Goal: Task Accomplishment & Management: Manage account settings

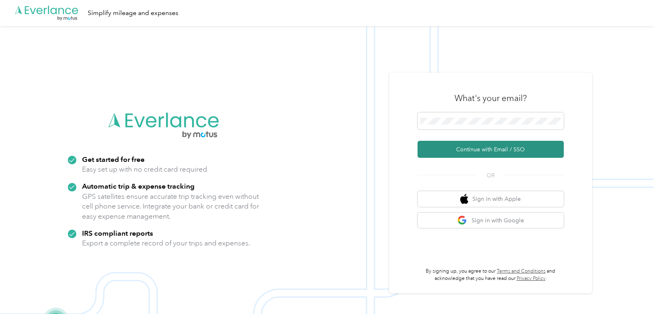
click at [489, 152] on button "Continue with Email / SSO" at bounding box center [490, 149] width 146 height 17
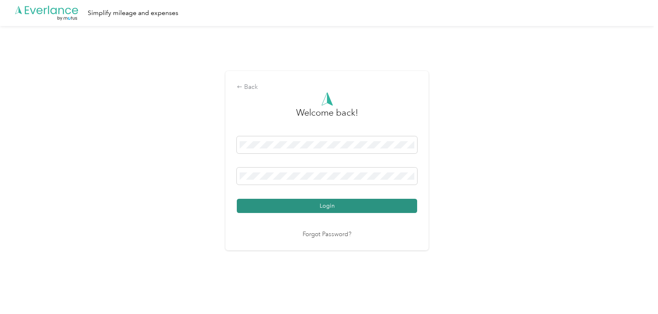
click at [337, 206] on button "Login" at bounding box center [327, 206] width 180 height 14
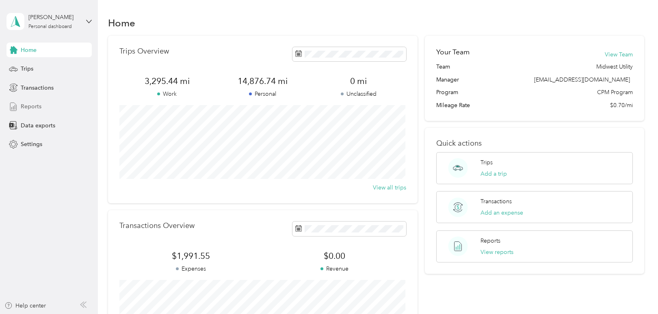
click at [35, 105] on span "Reports" at bounding box center [31, 106] width 21 height 9
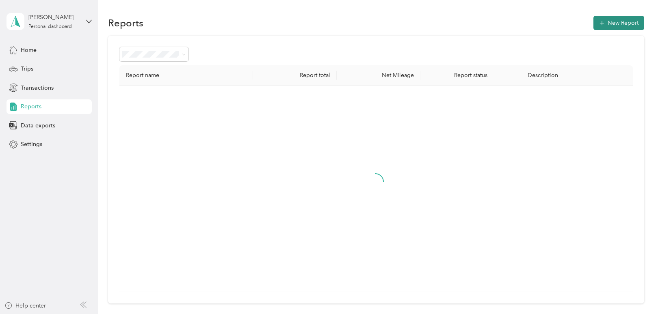
click at [596, 24] on button "New Report" at bounding box center [618, 23] width 51 height 14
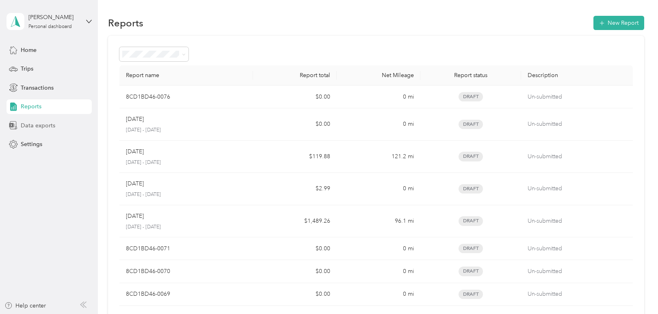
click at [28, 122] on span "Data exports" at bounding box center [38, 125] width 35 height 9
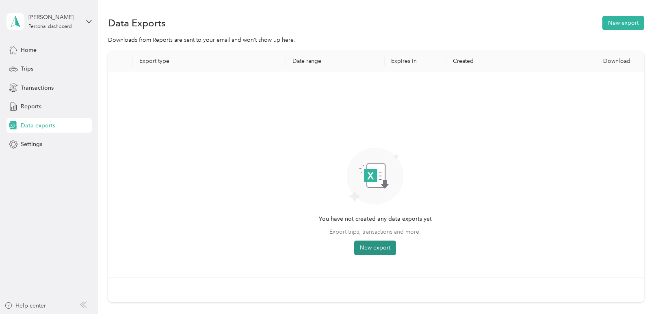
click at [361, 248] on button "New export" at bounding box center [375, 248] width 42 height 15
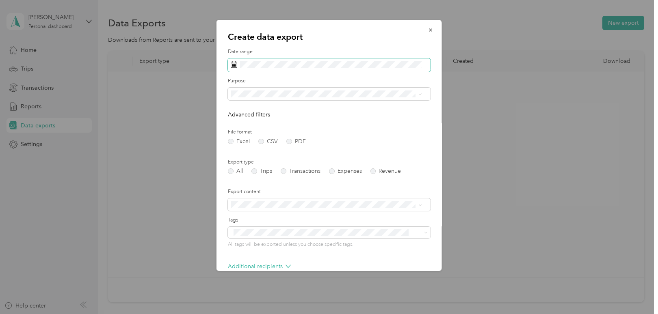
click at [232, 64] on icon at bounding box center [234, 64] width 6 height 6
click at [235, 64] on icon at bounding box center [234, 64] width 6 height 6
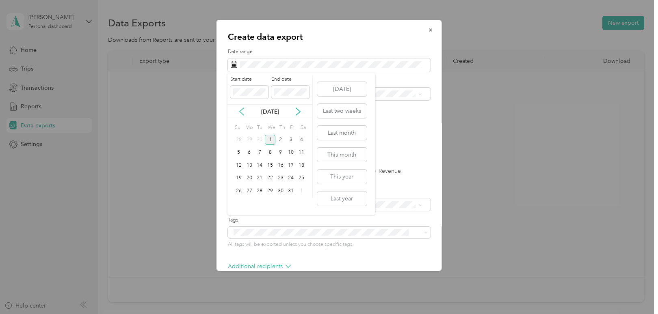
click at [241, 110] on icon at bounding box center [241, 111] width 4 height 7
click at [290, 144] on div "1" at bounding box center [291, 140] width 11 height 10
click at [297, 113] on icon at bounding box center [298, 112] width 8 height 8
click at [258, 190] on div "30" at bounding box center [259, 191] width 11 height 10
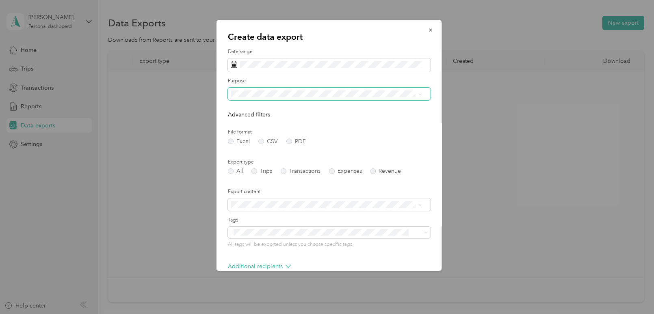
click at [416, 94] on span at bounding box center [418, 94] width 6 height 6
click at [245, 90] on span at bounding box center [329, 94] width 203 height 13
click at [255, 123] on li "Midwest Utility" at bounding box center [325, 123] width 197 height 14
click at [290, 141] on label "PDF" at bounding box center [295, 142] width 19 height 6
click at [254, 174] on label "Trips" at bounding box center [261, 171] width 21 height 6
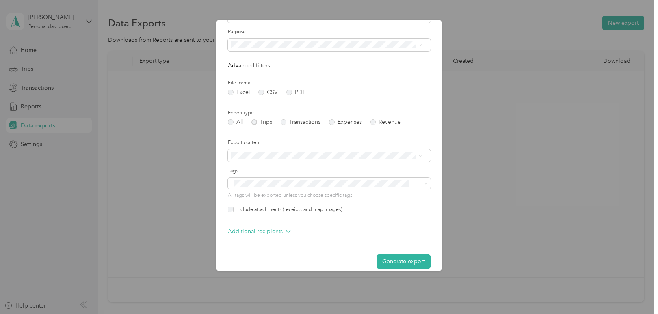
scroll to position [58, 0]
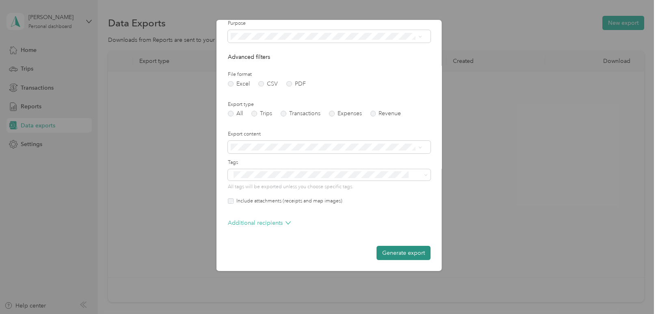
click at [408, 253] on button "Generate export" at bounding box center [403, 253] width 54 height 14
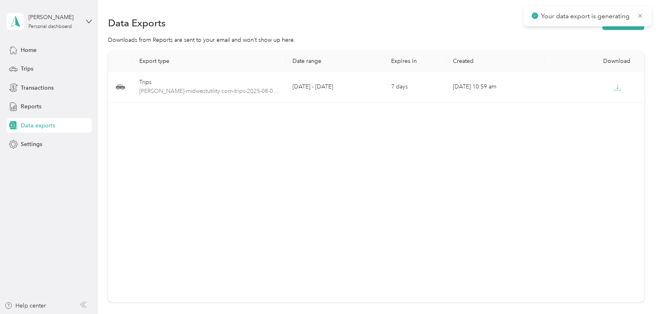
click at [45, 123] on span "Data exports" at bounding box center [38, 125] width 35 height 9
click at [12, 121] on icon at bounding box center [14, 125] width 8 height 9
click at [13, 121] on icon at bounding box center [14, 125] width 8 height 9
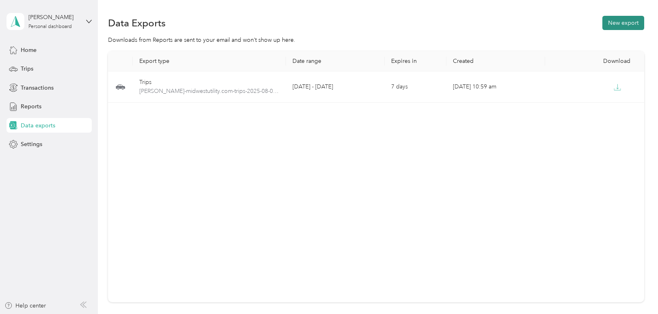
click at [625, 24] on button "New export" at bounding box center [623, 23] width 42 height 14
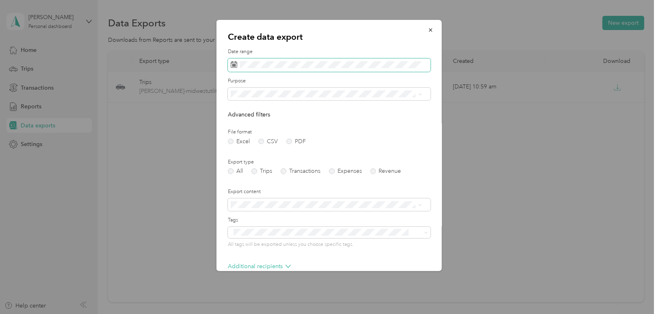
click at [231, 63] on icon at bounding box center [234, 64] width 6 height 6
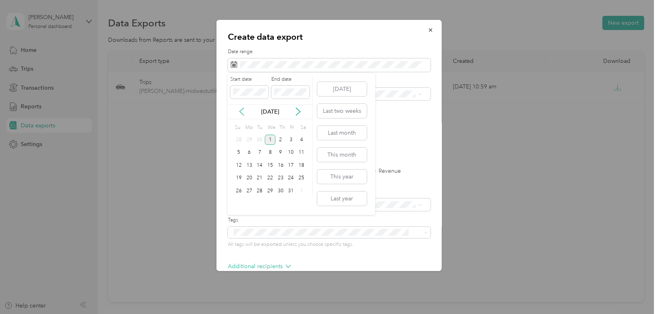
click at [242, 108] on icon at bounding box center [241, 112] width 8 height 8
click at [288, 138] on div "1" at bounding box center [291, 140] width 11 height 10
click at [299, 110] on icon at bounding box center [298, 112] width 8 height 8
click at [256, 192] on div "30" at bounding box center [259, 191] width 11 height 10
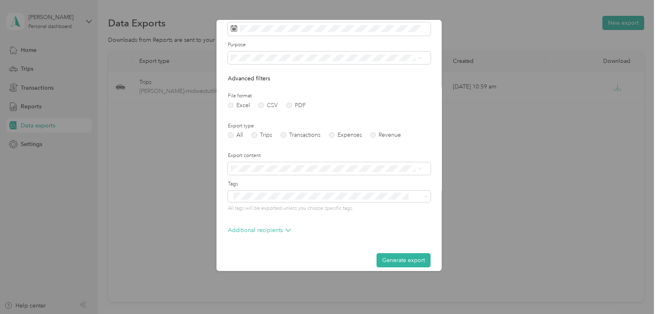
scroll to position [37, 0]
click at [332, 136] on label "Expenses" at bounding box center [344, 135] width 33 height 6
click at [287, 227] on icon at bounding box center [287, 229] width 5 height 5
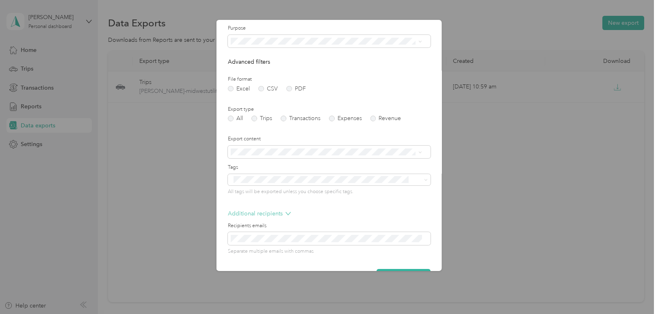
scroll to position [76, 0]
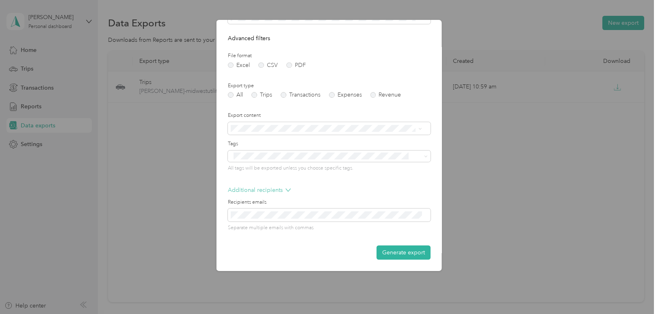
click at [285, 190] on icon at bounding box center [287, 190] width 5 height 5
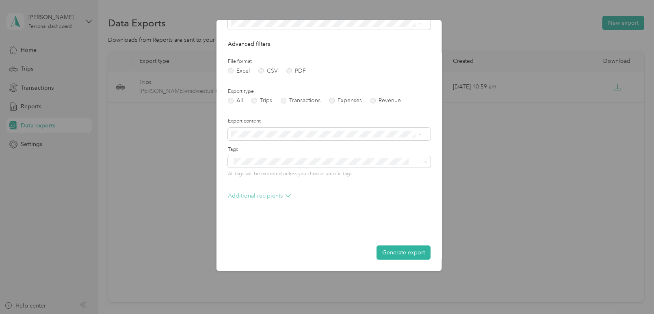
scroll to position [44, 0]
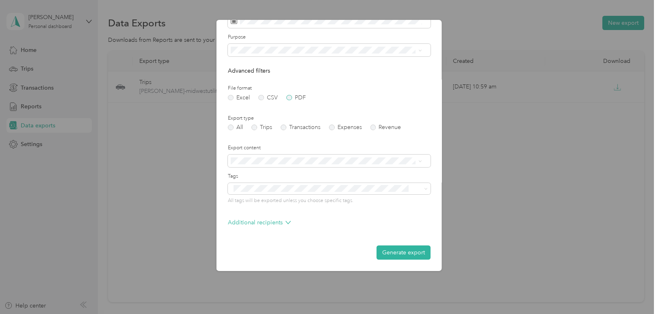
click at [288, 99] on label "PDF" at bounding box center [295, 98] width 19 height 6
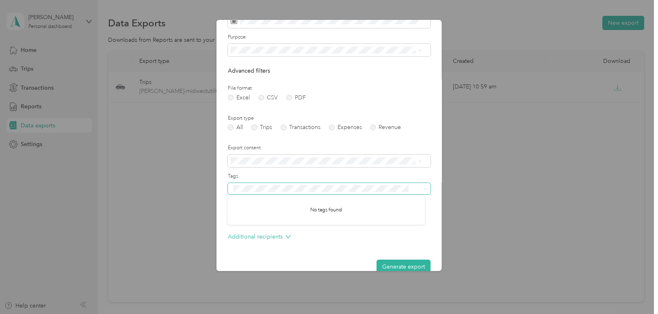
click at [424, 189] on icon at bounding box center [425, 189] width 2 height 2
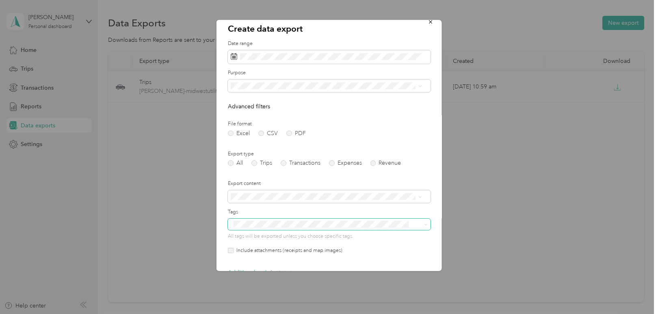
scroll to position [8, 0]
click at [418, 86] on icon at bounding box center [420, 87] width 4 height 4
click at [290, 110] on div "Midwest Utility" at bounding box center [325, 114] width 185 height 9
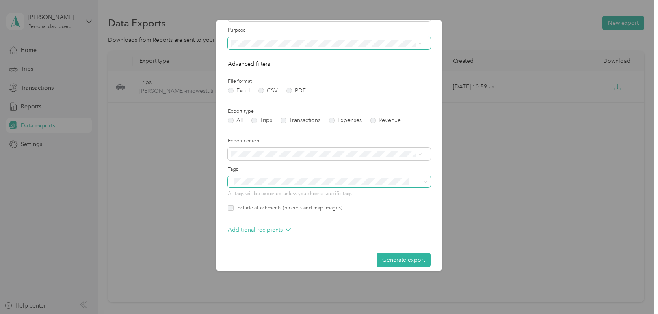
scroll to position [58, 0]
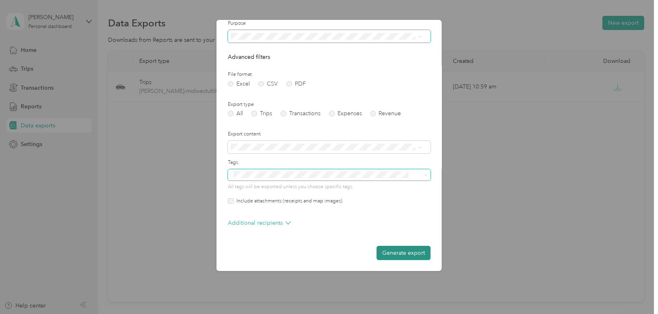
click at [395, 253] on button "Generate export" at bounding box center [403, 253] width 54 height 14
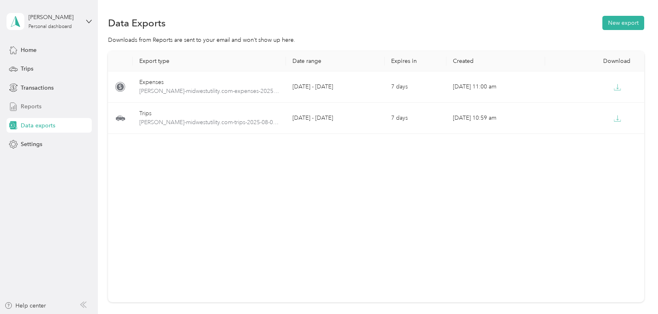
click at [33, 109] on span "Reports" at bounding box center [31, 106] width 21 height 9
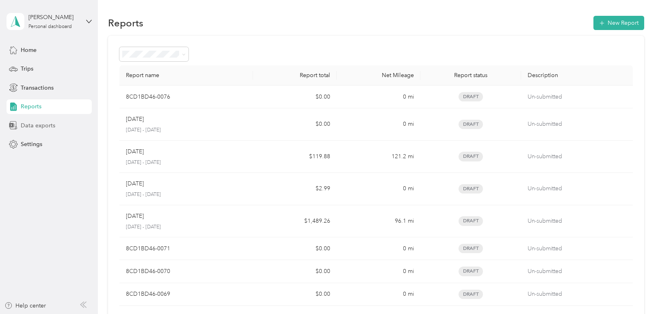
click at [35, 126] on span "Data exports" at bounding box center [38, 125] width 35 height 9
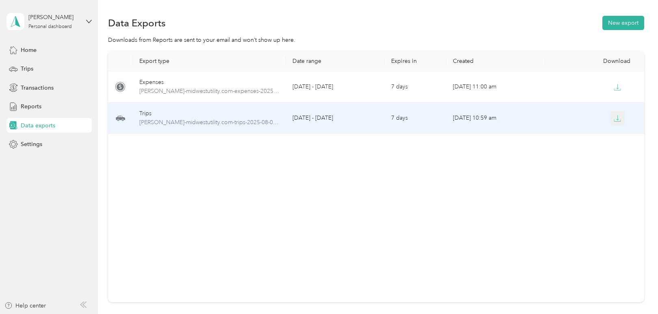
click at [617, 118] on icon "button" at bounding box center [616, 118] width 7 height 7
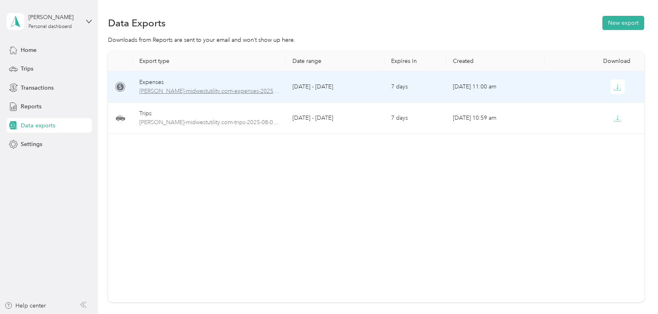
click at [239, 87] on span "[PERSON_NAME]-midwestutility.com-expenses-2025-08-01-2025-09-30.pdf" at bounding box center [209, 91] width 140 height 9
click at [614, 85] on icon "button" at bounding box center [616, 87] width 7 height 7
